Goal: Use online tool/utility: Utilize a website feature to perform a specific function

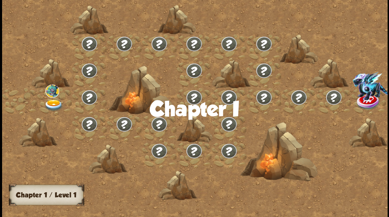
click at [51, 101] on img at bounding box center [53, 105] width 19 height 12
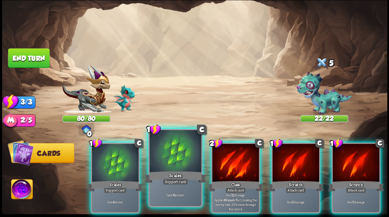
click at [179, 163] on div at bounding box center [175, 152] width 52 height 44
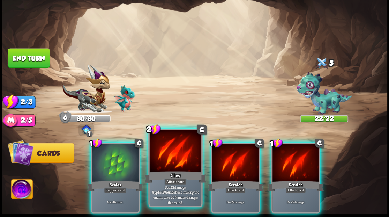
click at [179, 162] on div at bounding box center [175, 152] width 52 height 44
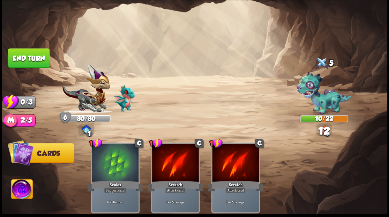
click at [34, 55] on button "End turn" at bounding box center [29, 58] width 42 height 20
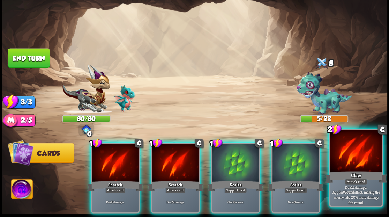
click at [348, 161] on div at bounding box center [356, 152] width 52 height 44
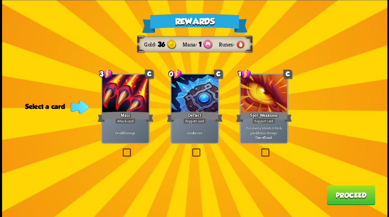
click at [191, 149] on label at bounding box center [191, 149] width 0 height 0
click at [0, 0] on input "checkbox" at bounding box center [0, 0] width 0 height 0
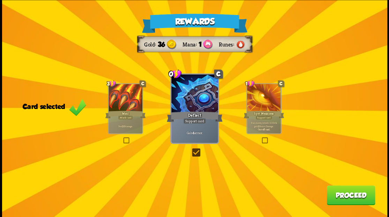
drag, startPoint x: 342, startPoint y: 196, endPoint x: 338, endPoint y: 187, distance: 9.7
click at [338, 187] on button "Proceed" at bounding box center [351, 195] width 49 height 20
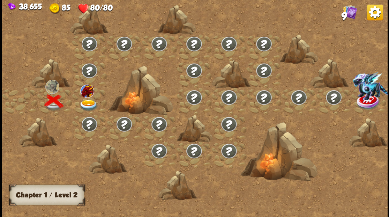
click at [89, 104] on img at bounding box center [88, 105] width 19 height 12
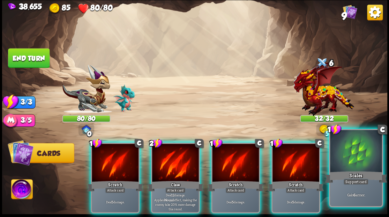
click at [354, 158] on div at bounding box center [356, 152] width 52 height 44
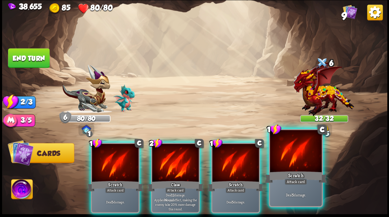
click at [306, 165] on div at bounding box center [296, 152] width 52 height 44
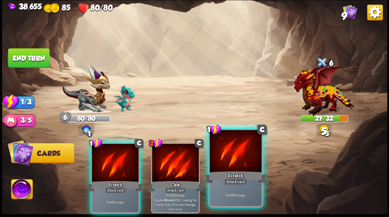
click at [247, 156] on div at bounding box center [236, 152] width 52 height 44
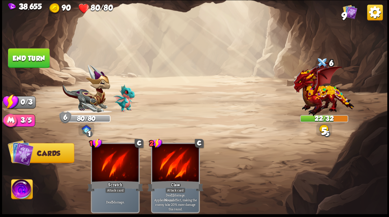
click at [29, 60] on button "End turn" at bounding box center [29, 58] width 42 height 20
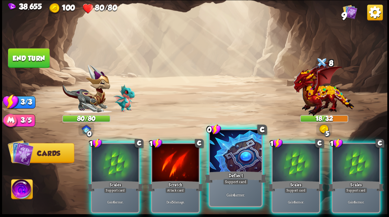
click at [227, 141] on div at bounding box center [236, 152] width 52 height 44
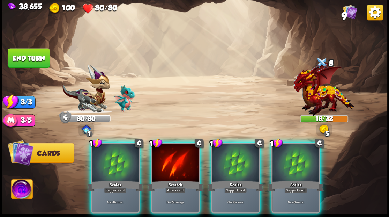
click at [227, 143] on div at bounding box center [235, 162] width 47 height 39
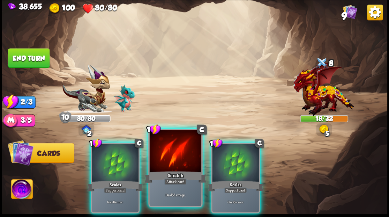
click at [168, 160] on div at bounding box center [175, 152] width 52 height 44
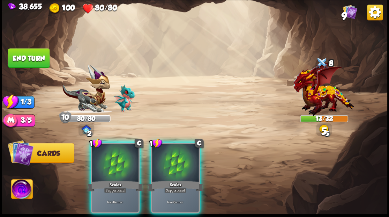
drag, startPoint x: 168, startPoint y: 159, endPoint x: 102, endPoint y: 118, distance: 77.0
click at [163, 148] on div at bounding box center [175, 162] width 47 height 39
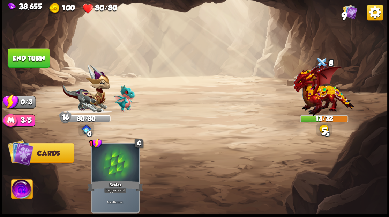
click at [15, 62] on button "End turn" at bounding box center [29, 58] width 42 height 20
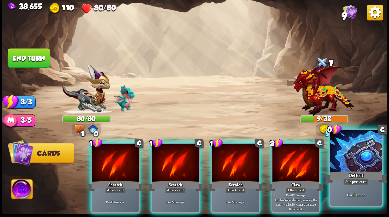
drag, startPoint x: 361, startPoint y: 161, endPoint x: 349, endPoint y: 157, distance: 12.8
click at [361, 161] on div at bounding box center [356, 152] width 52 height 44
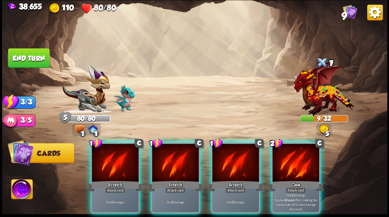
drag, startPoint x: 308, startPoint y: 162, endPoint x: 302, endPoint y: 161, distance: 6.4
click at [308, 162] on div at bounding box center [296, 162] width 47 height 39
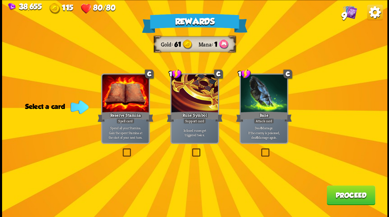
drag, startPoint x: 261, startPoint y: 153, endPoint x: 295, endPoint y: 170, distance: 37.6
click at [260, 149] on label at bounding box center [260, 149] width 0 height 0
click at [0, 0] on input "checkbox" at bounding box center [0, 0] width 0 height 0
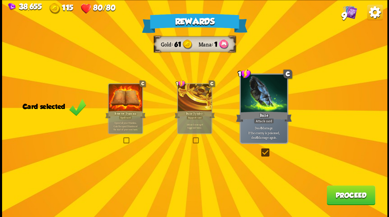
click at [339, 196] on button "Proceed" at bounding box center [351, 195] width 49 height 20
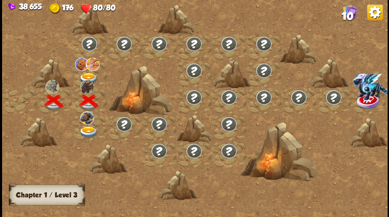
click at [84, 129] on img at bounding box center [88, 132] width 19 height 12
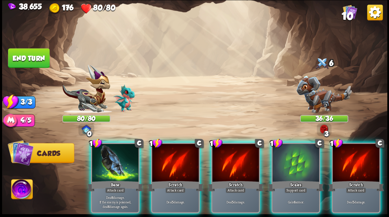
click at [290, 165] on div at bounding box center [296, 162] width 47 height 39
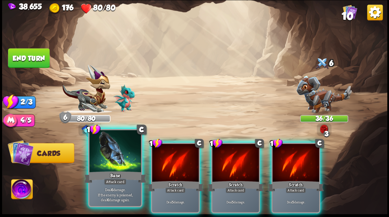
click at [126, 150] on div at bounding box center [115, 152] width 52 height 44
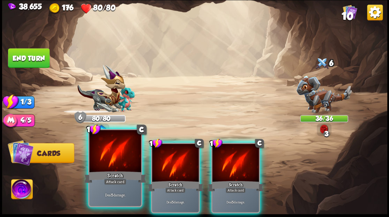
click at [126, 150] on div at bounding box center [115, 152] width 52 height 44
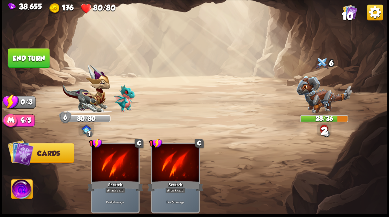
drag, startPoint x: 37, startPoint y: 62, endPoint x: 148, endPoint y: 5, distance: 125.2
click at [39, 59] on button "End turn" at bounding box center [29, 58] width 42 height 20
